Goal: Information Seeking & Learning: Learn about a topic

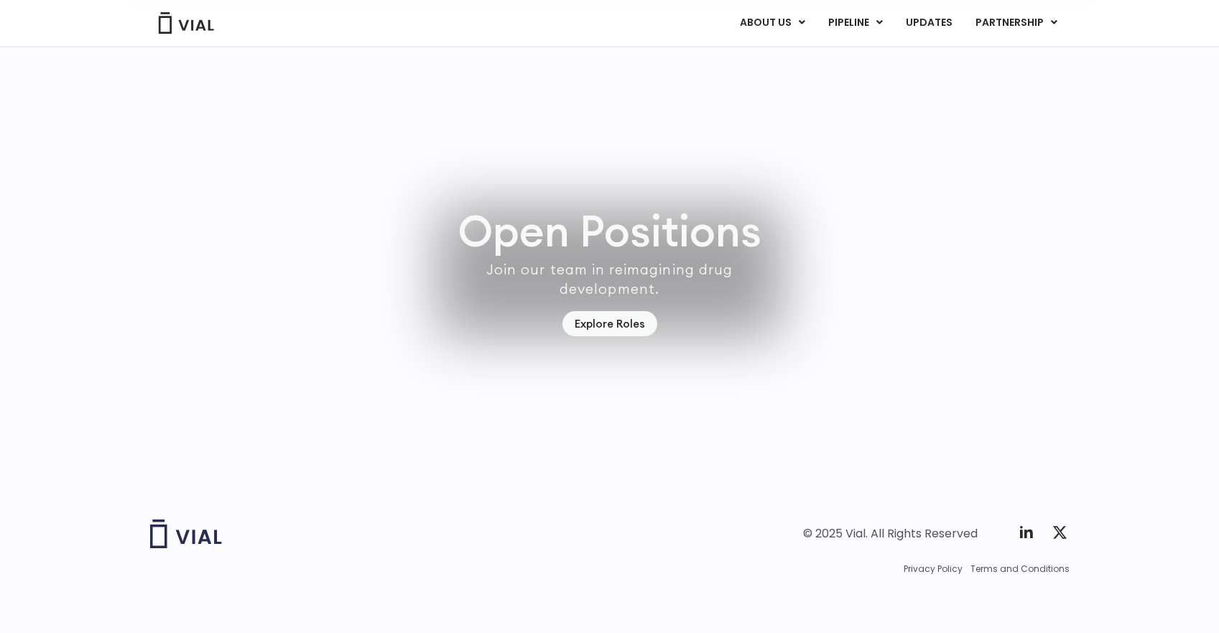
scroll to position [4092, 0]
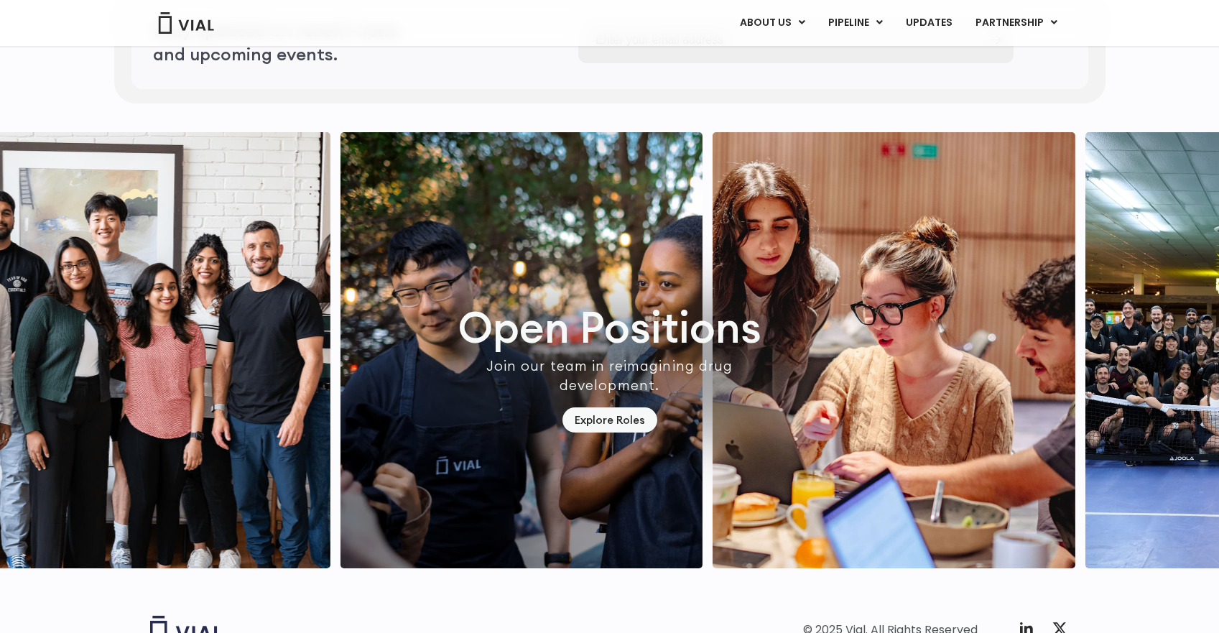
scroll to position [4092, 0]
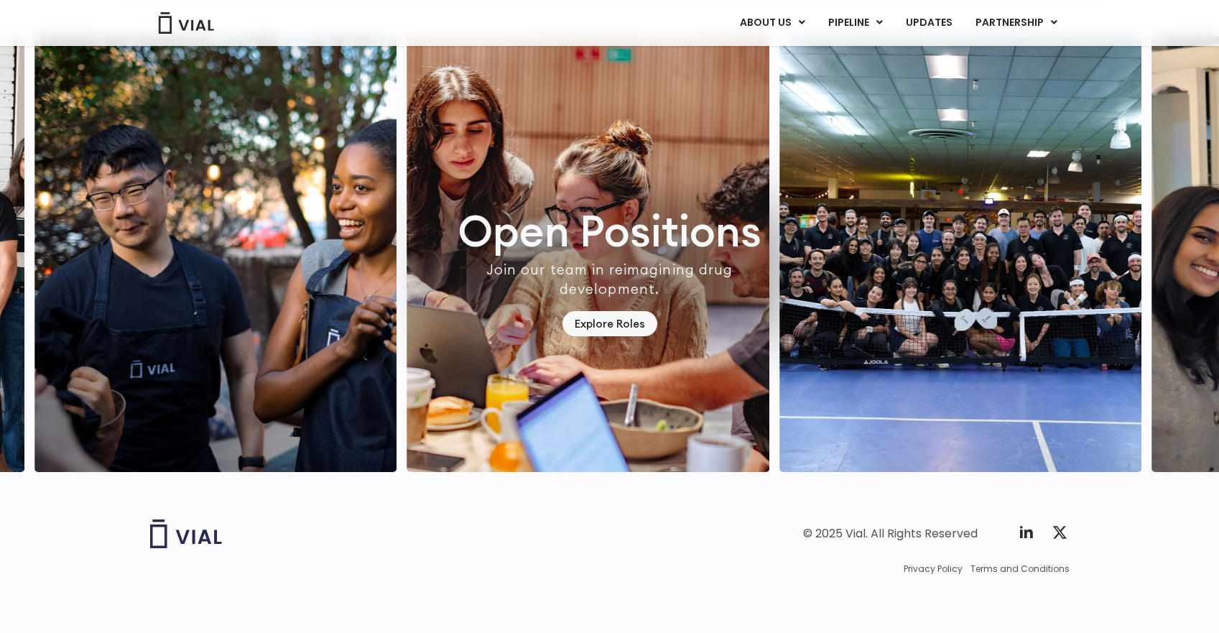
click at [870, 65] on link "TL1A HLE" at bounding box center [884, 58] width 126 height 22
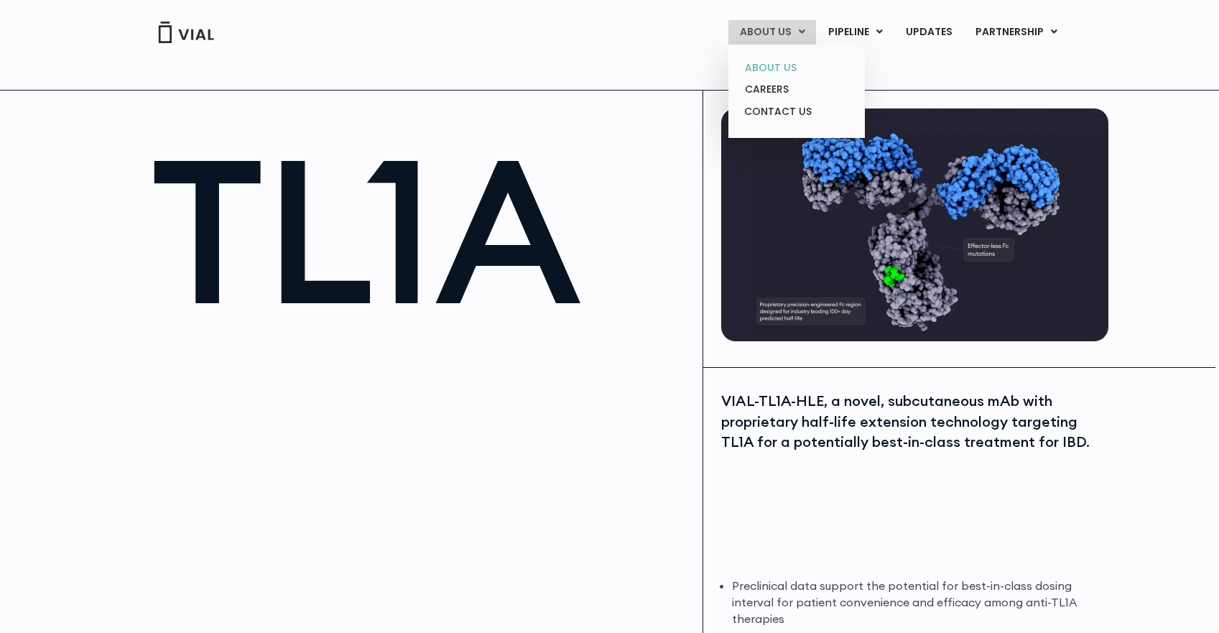
click at [787, 68] on link "ABOUT US" at bounding box center [796, 68] width 126 height 22
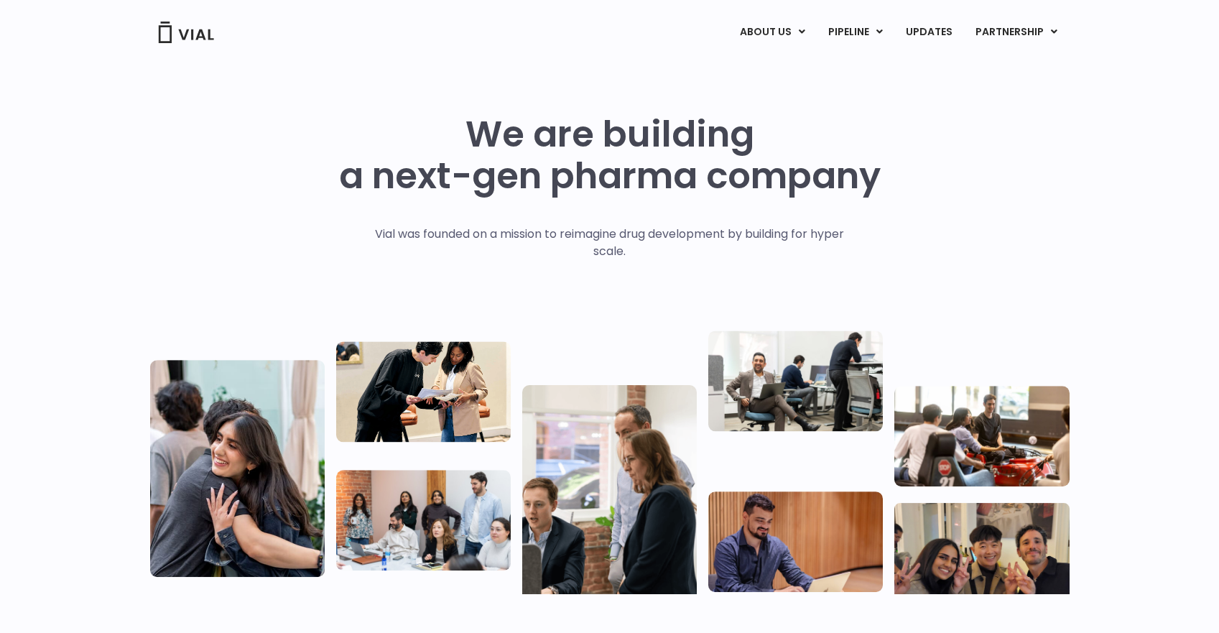
click at [202, 39] on img at bounding box center [185, 33] width 57 height 22
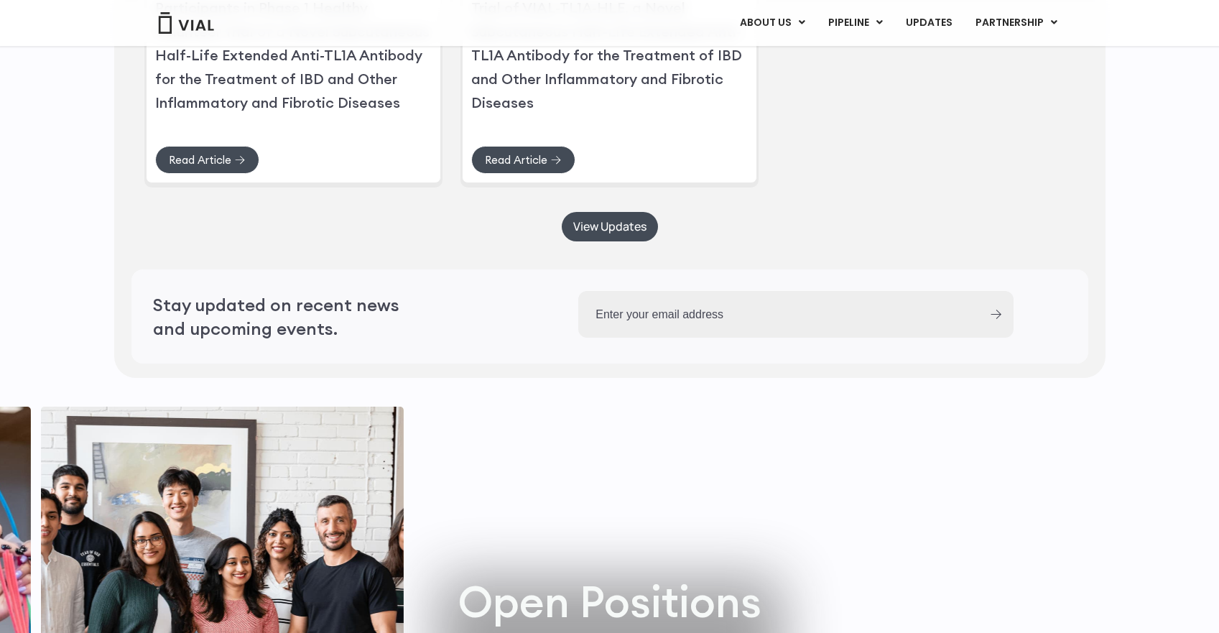
scroll to position [4092, 0]
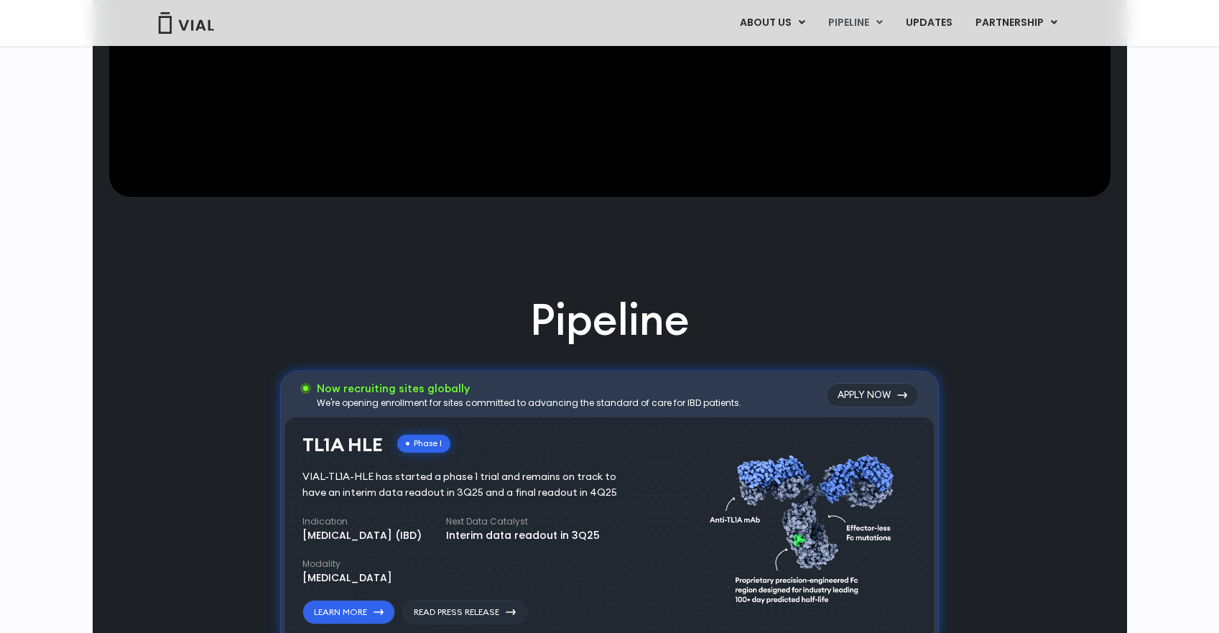
scroll to position [632, 0]
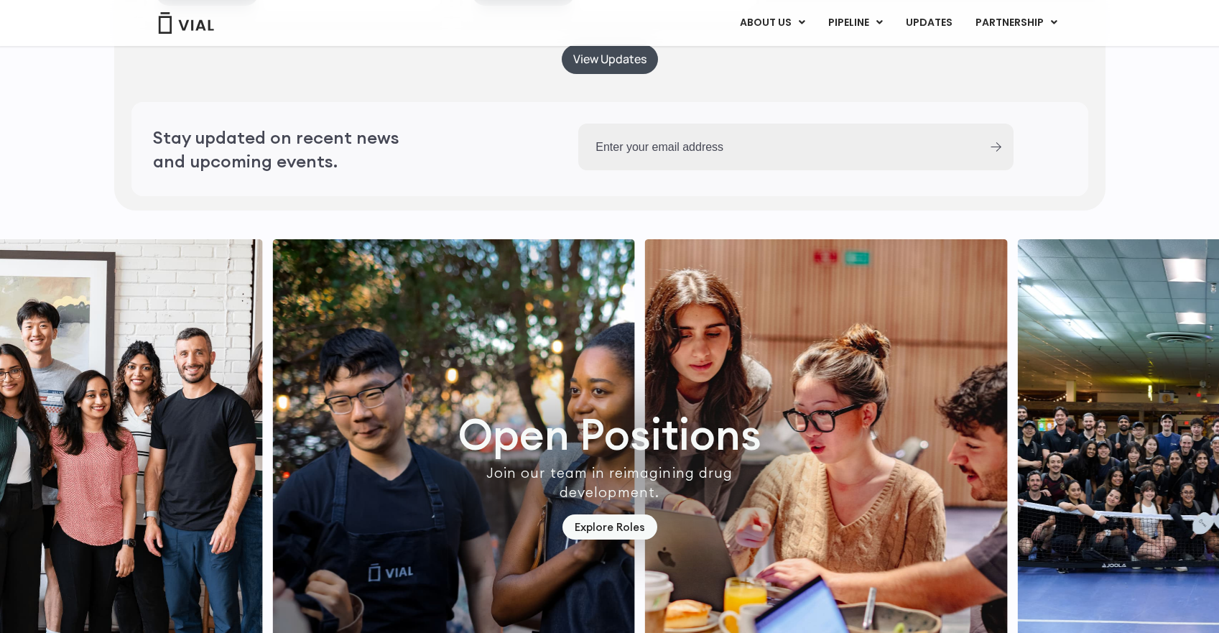
scroll to position [4092, 0]
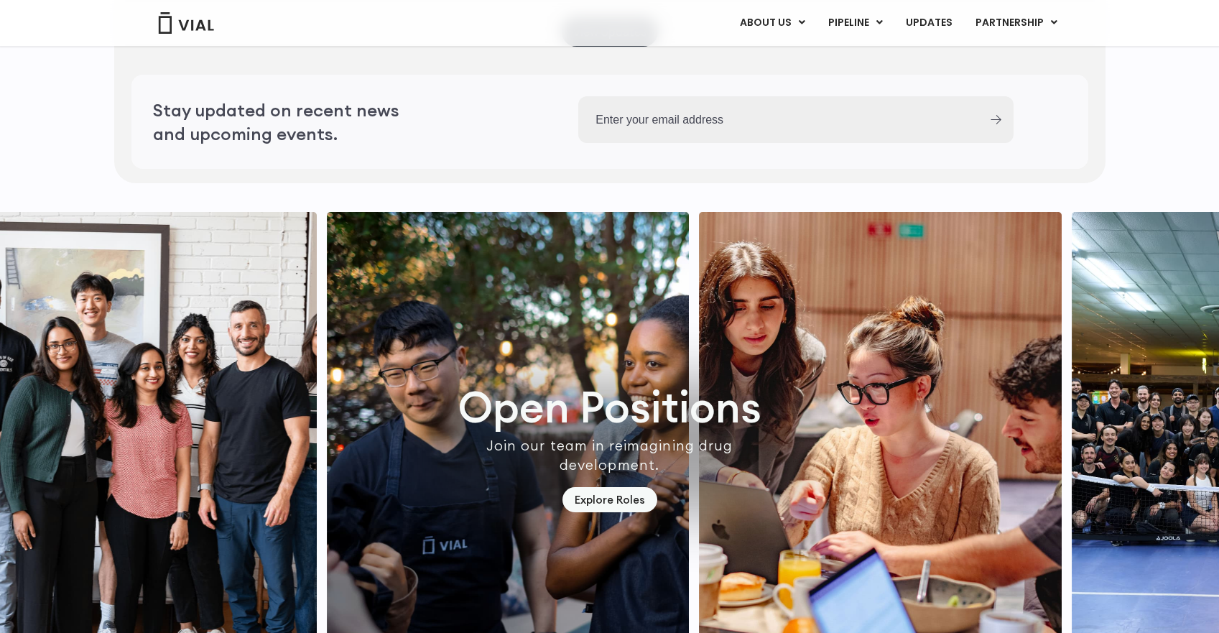
scroll to position [4092, 0]
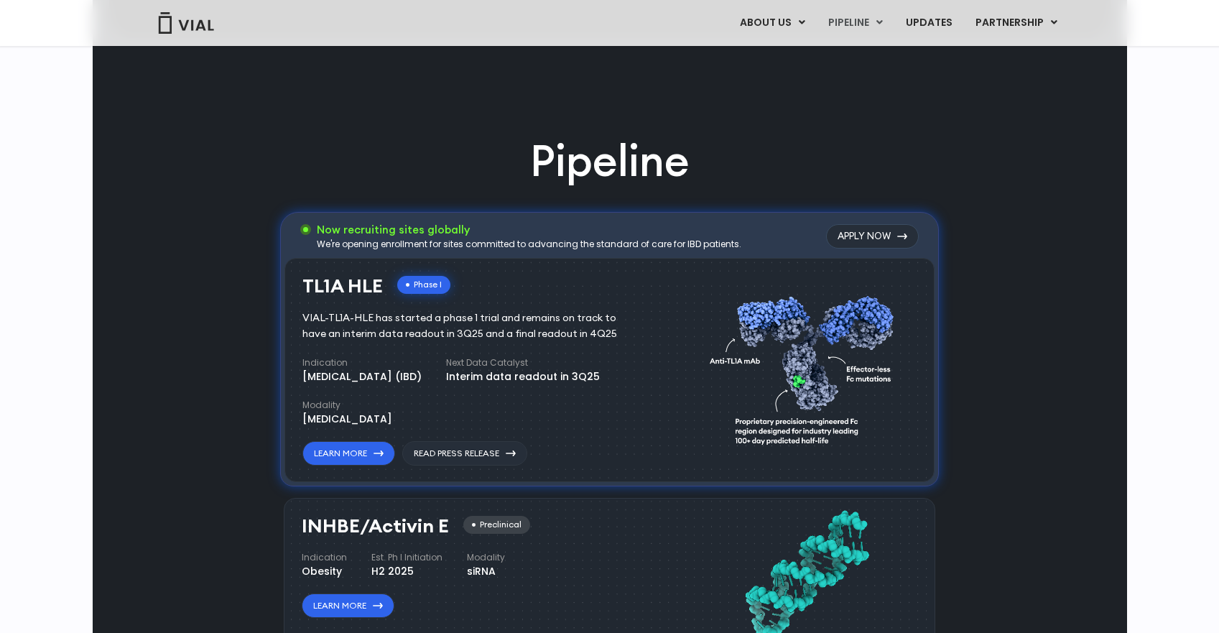
scroll to position [788, 0]
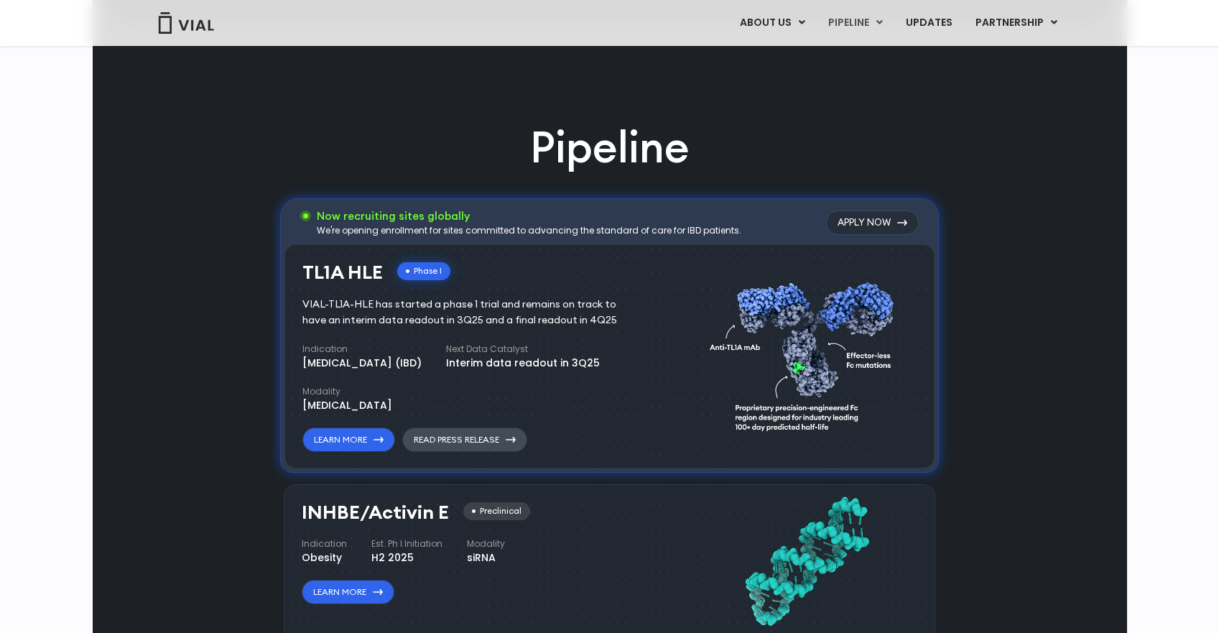
click at [448, 444] on link "Read Press Release" at bounding box center [464, 439] width 125 height 24
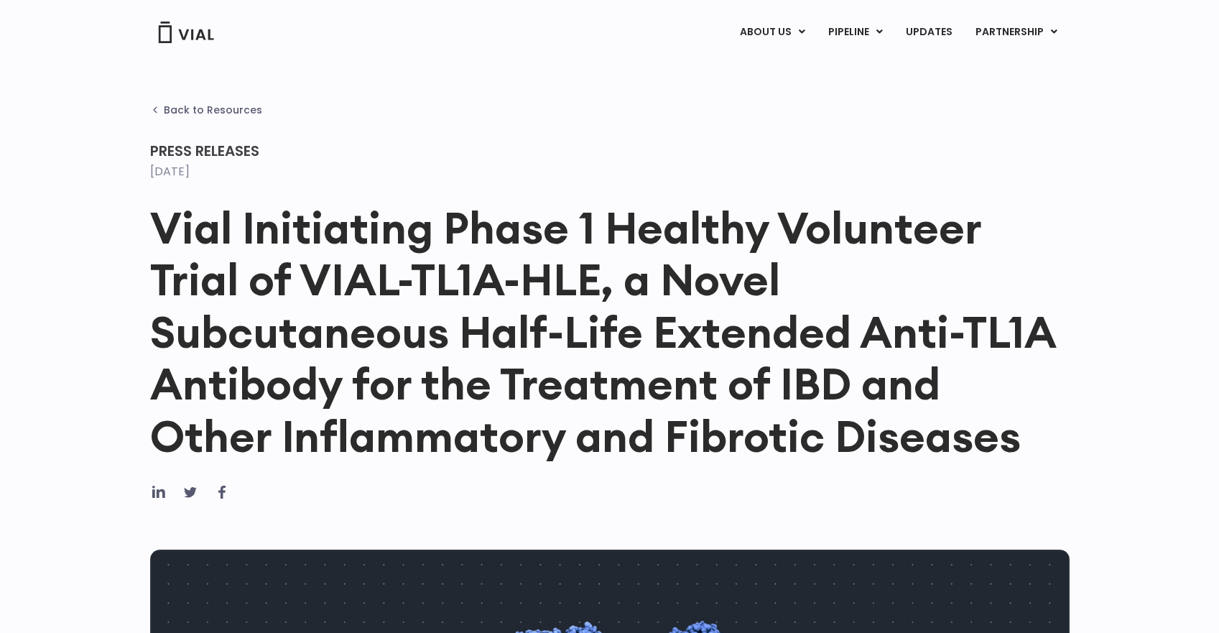
click at [169, 110] on span "Back to Resources" at bounding box center [213, 109] width 98 height 11
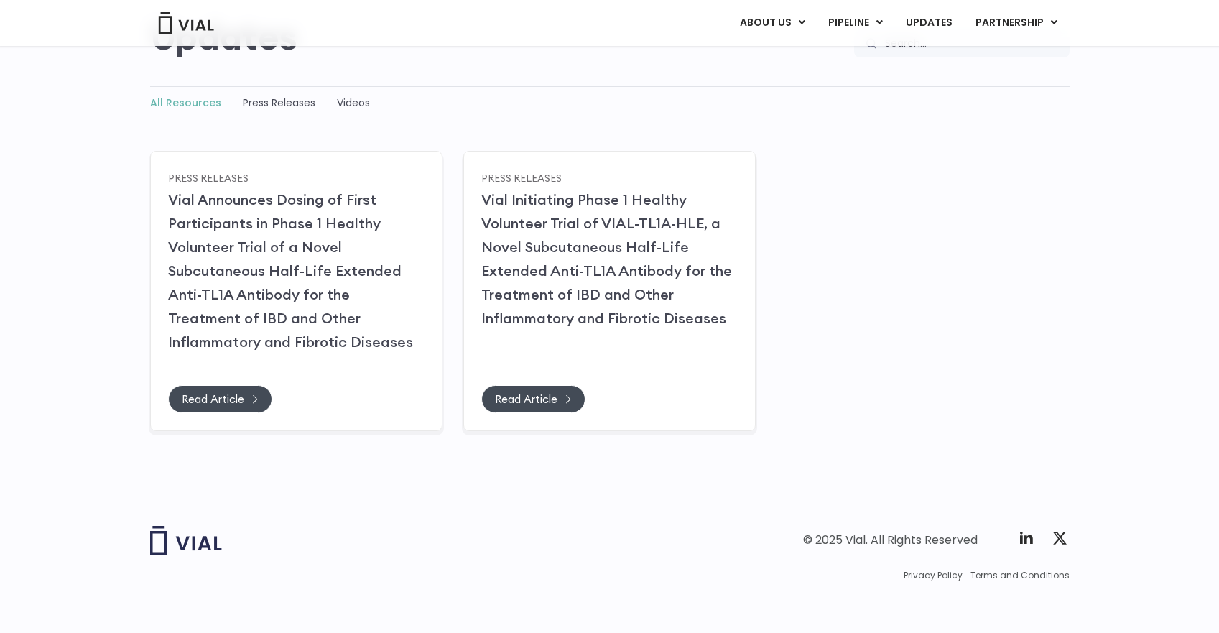
scroll to position [166, 0]
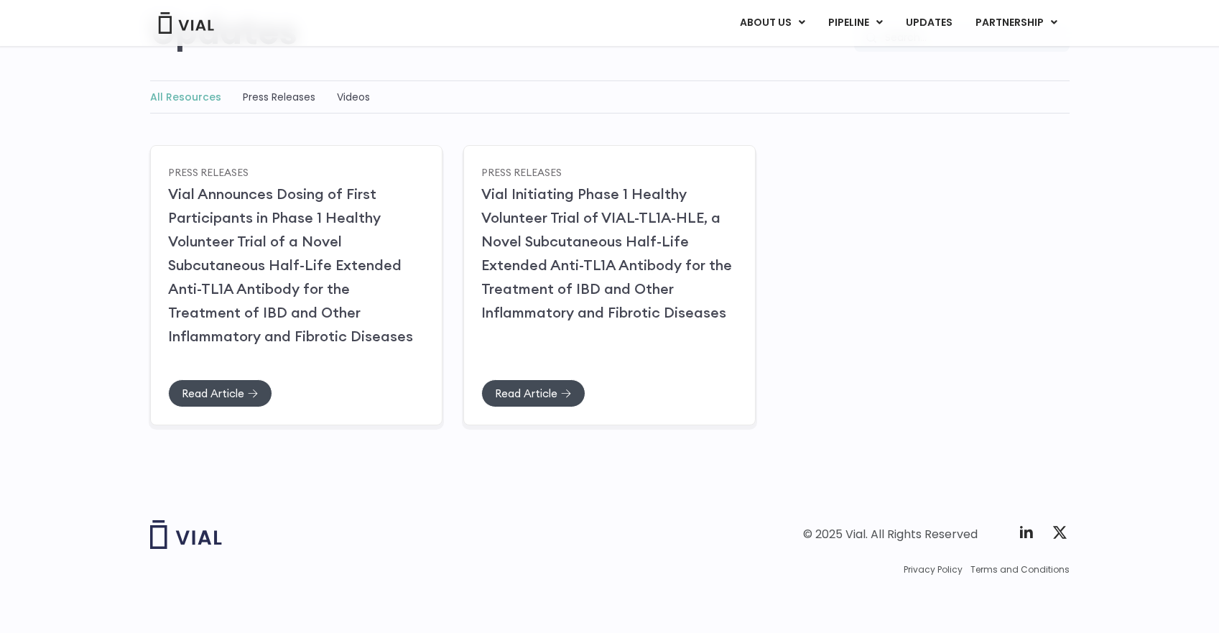
click at [202, 540] on img at bounding box center [186, 534] width 72 height 29
